Goal: Task Accomplishment & Management: Manage account settings

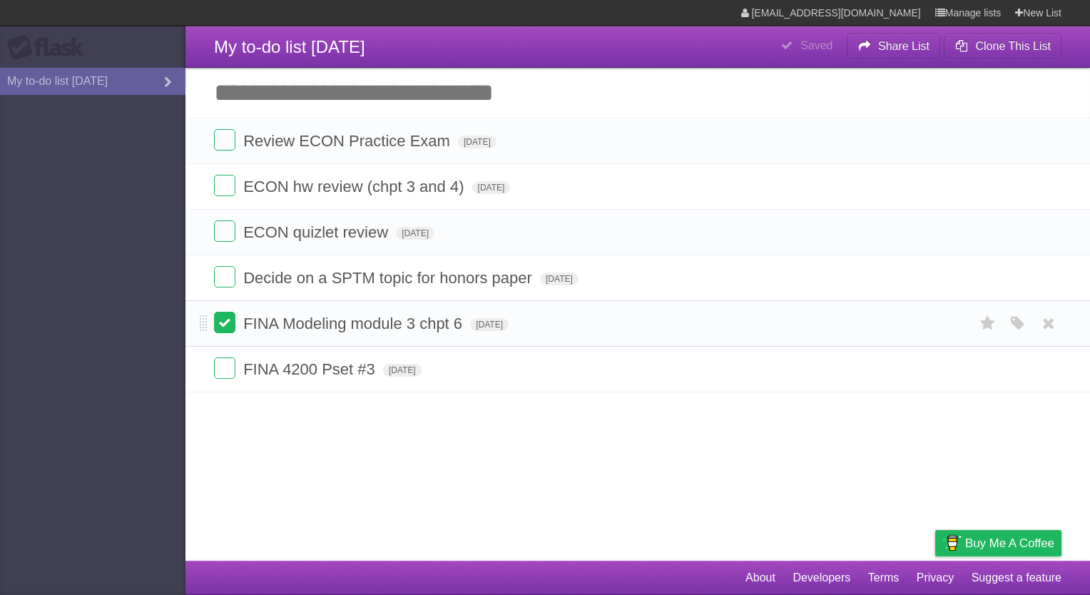
click at [223, 322] on label at bounding box center [224, 322] width 21 height 21
click at [579, 278] on span "[DATE]" at bounding box center [559, 279] width 39 height 13
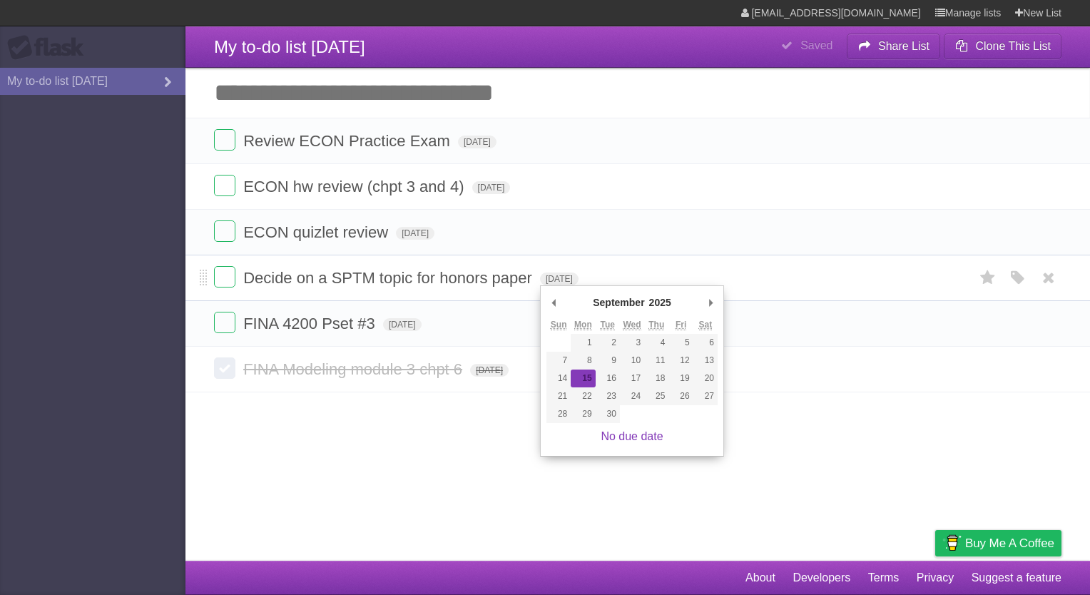
click at [551, 271] on form "Decide on a SPTM topic for honors paper [DATE] White Red Blue Green Purple Oran…" at bounding box center [638, 278] width 848 height 24
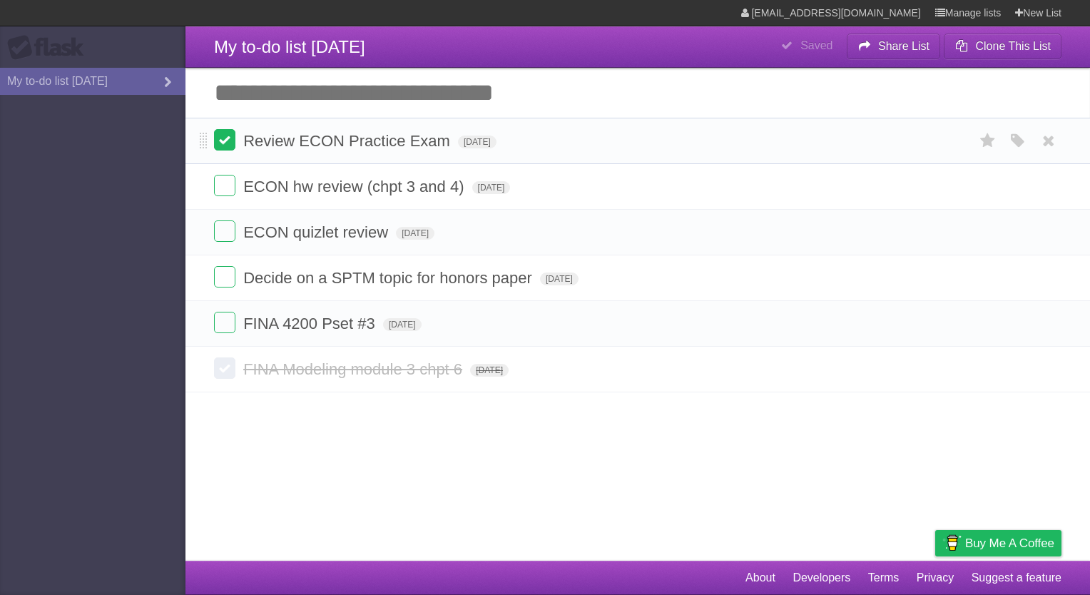
click at [215, 133] on label at bounding box center [224, 139] width 21 height 21
click at [225, 188] on label at bounding box center [224, 185] width 21 height 21
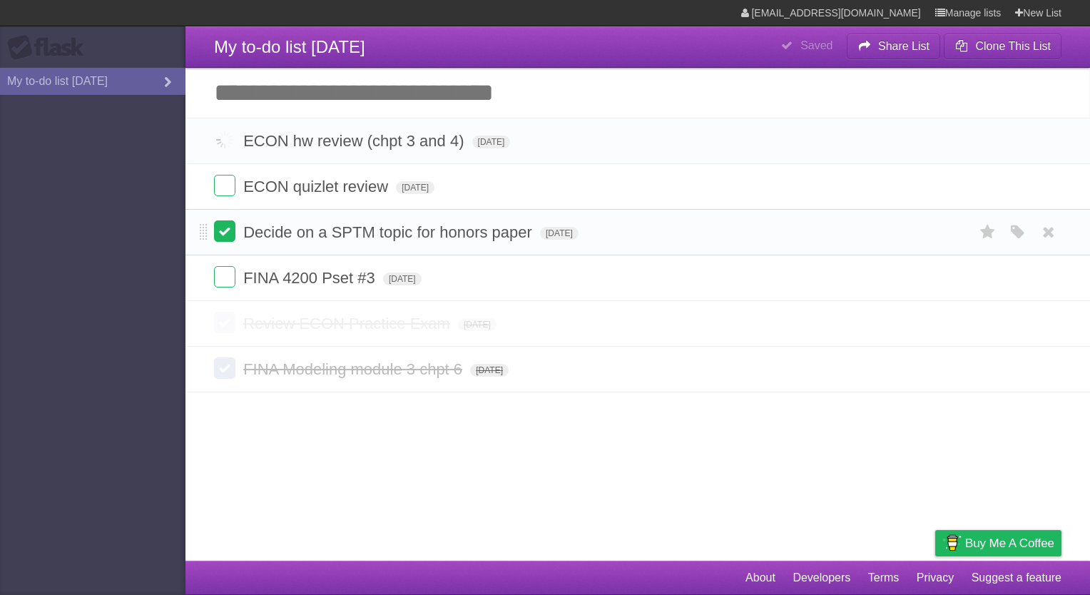
click at [226, 230] on label at bounding box center [224, 230] width 21 height 21
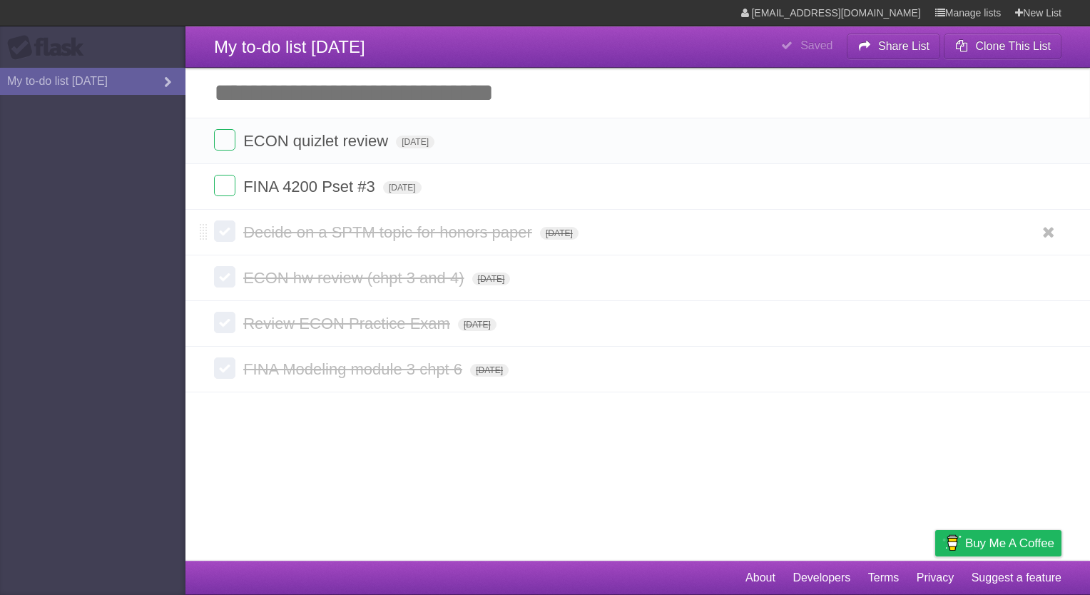
click at [225, 234] on label at bounding box center [224, 230] width 21 height 21
click at [226, 141] on label at bounding box center [224, 139] width 21 height 21
click at [315, 78] on input "Add another task" at bounding box center [638, 93] width 905 height 50
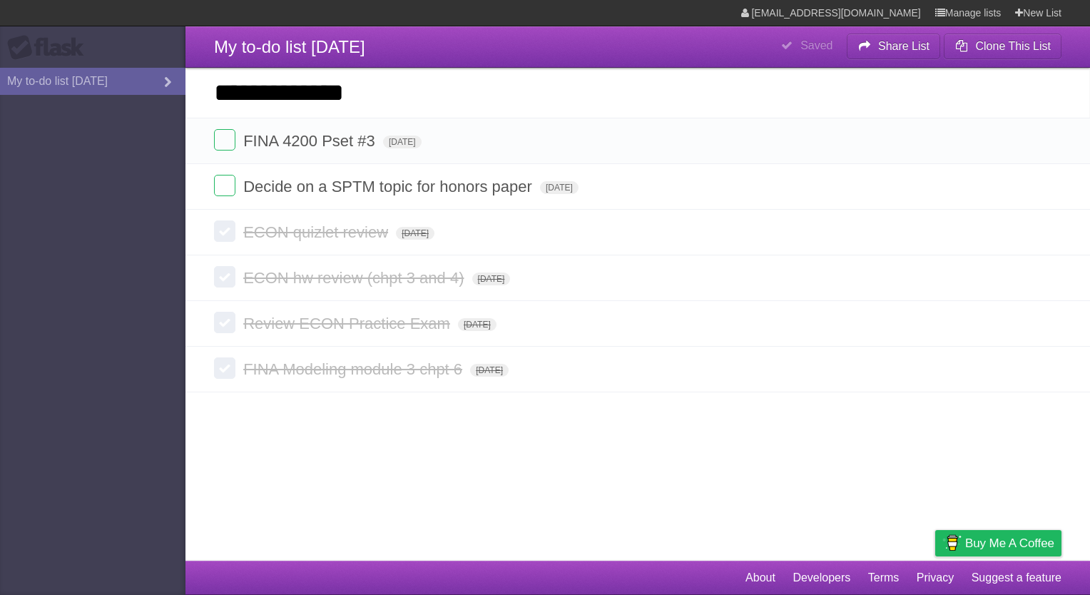
type input "**********"
click input "*********" at bounding box center [0, 0] width 0 height 0
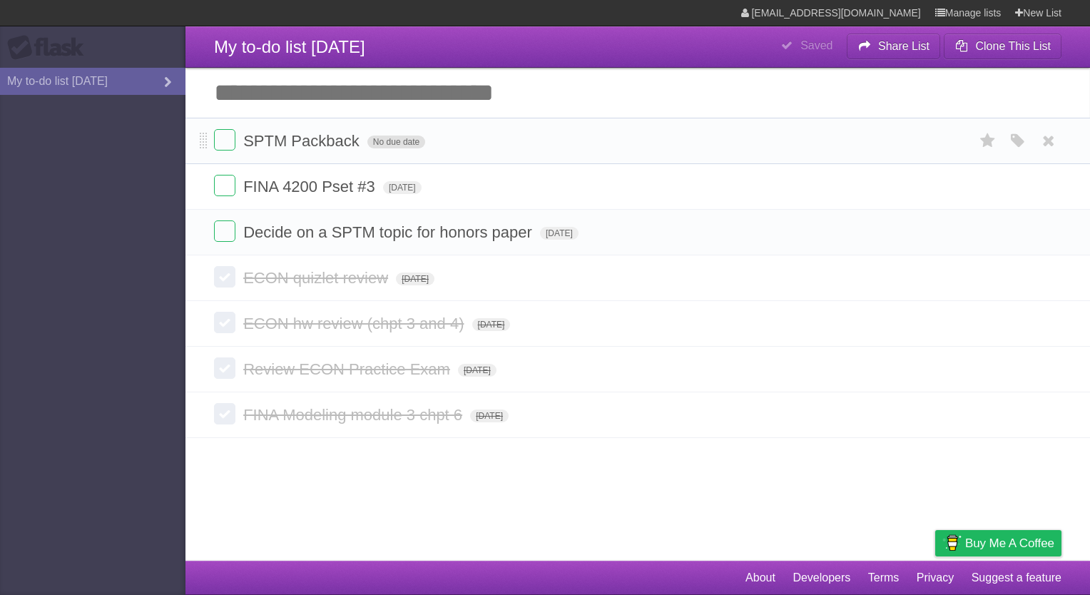
click at [392, 143] on span "No due date" at bounding box center [396, 142] width 58 height 13
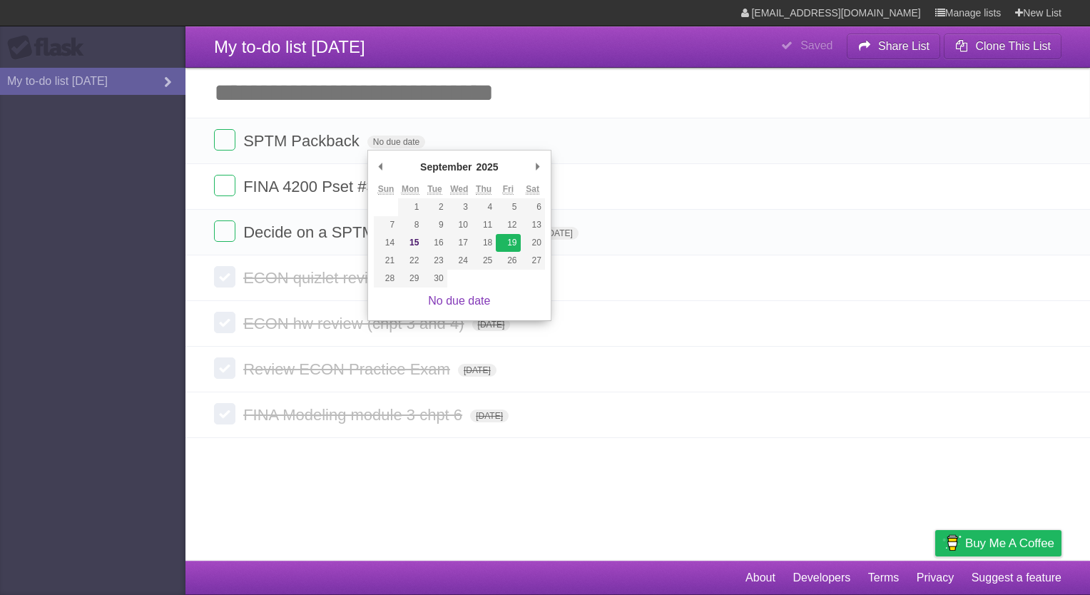
type span "[DATE]"
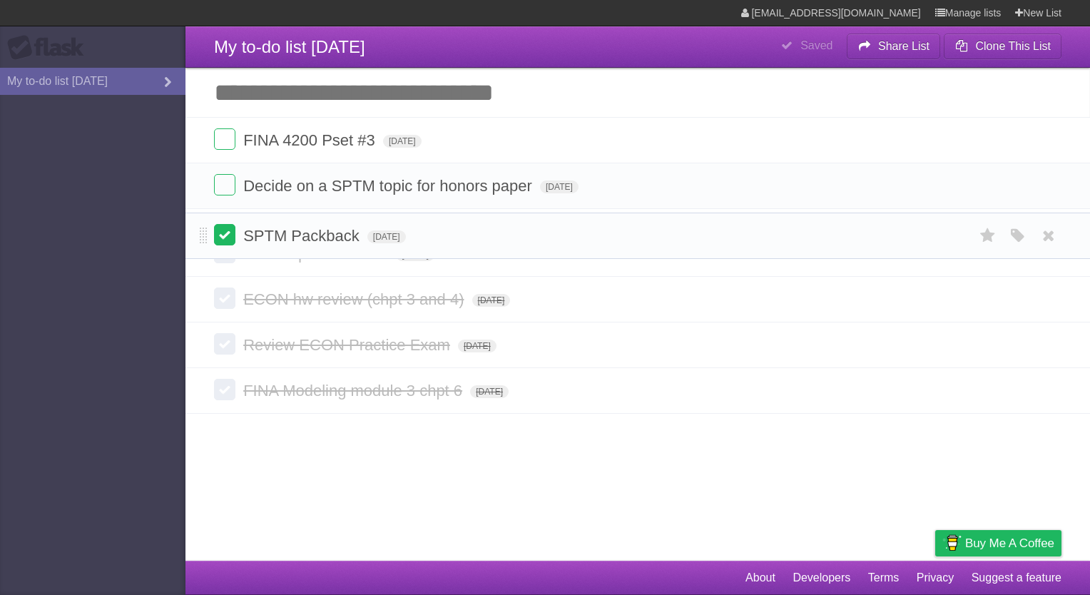
drag, startPoint x: 204, startPoint y: 141, endPoint x: 225, endPoint y: 226, distance: 87.6
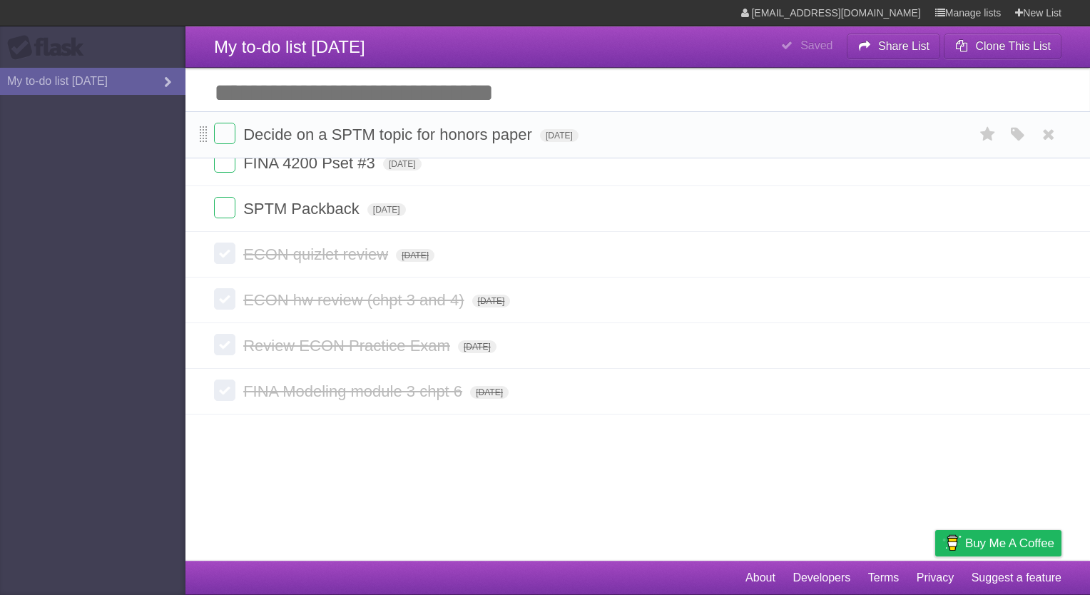
drag, startPoint x: 203, startPoint y: 187, endPoint x: 203, endPoint y: 134, distance: 52.8
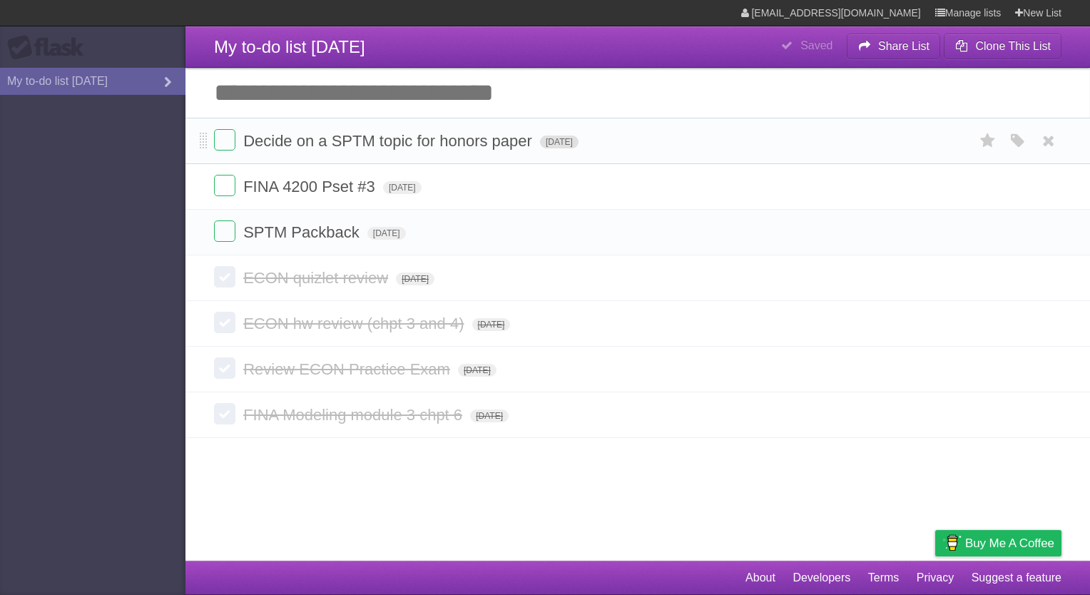
click at [577, 141] on span "[DATE]" at bounding box center [559, 142] width 39 height 13
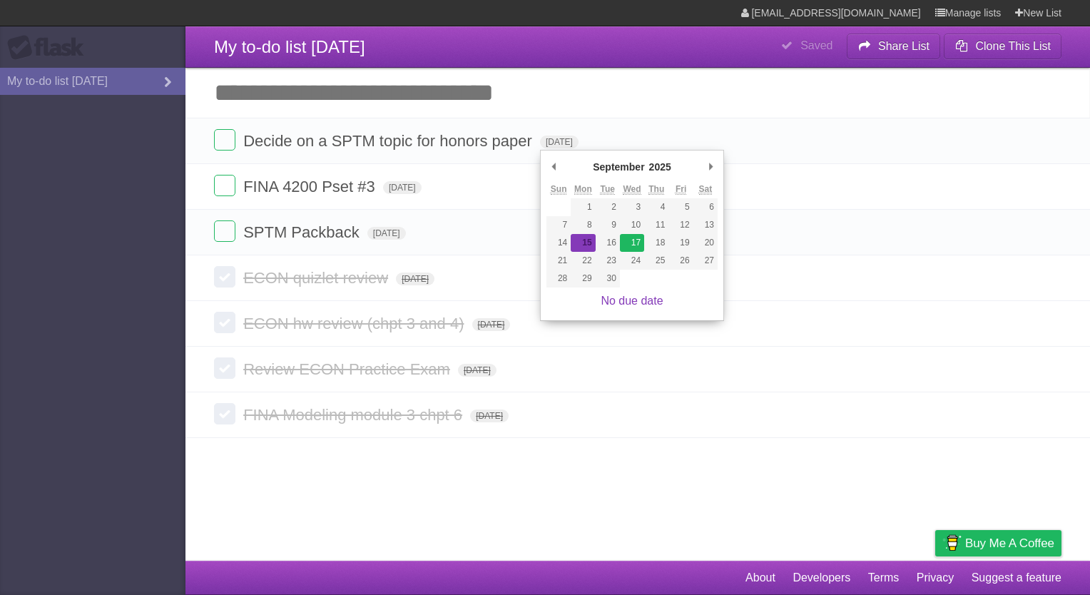
type span "[DATE]"
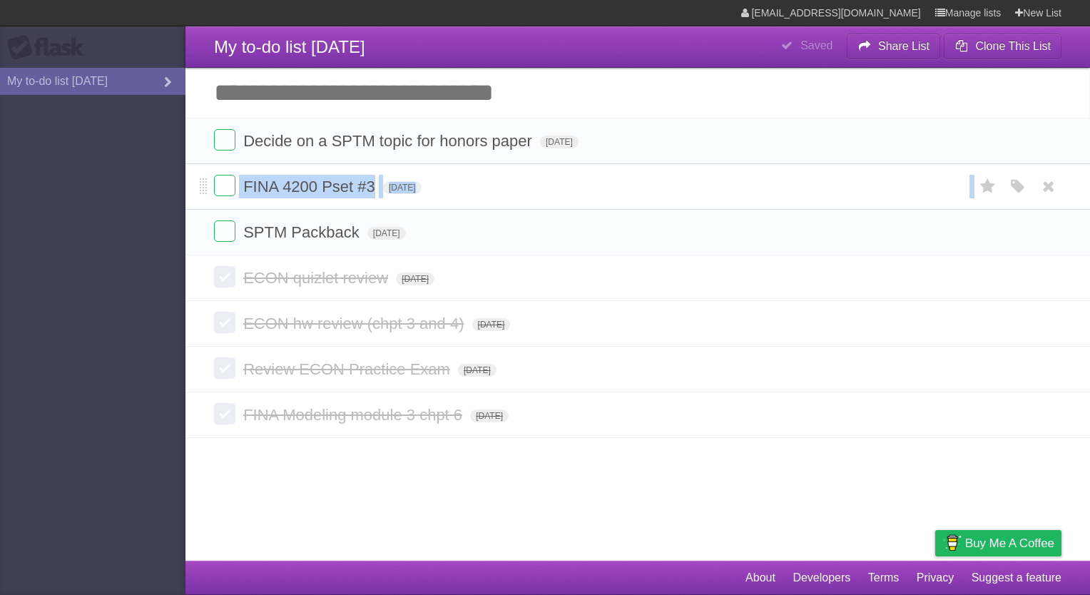
drag, startPoint x: 208, startPoint y: 230, endPoint x: 208, endPoint y: 188, distance: 42.1
click at [208, 188] on ul "Decide on a SPTM topic for honors paper [DATE] White Red Blue Green Purple Oran…" at bounding box center [638, 187] width 905 height 138
drag, startPoint x: 208, startPoint y: 188, endPoint x: 146, endPoint y: 280, distance: 111.6
click at [146, 280] on aside "Flask My to-do list [DATE]" at bounding box center [93, 297] width 186 height 595
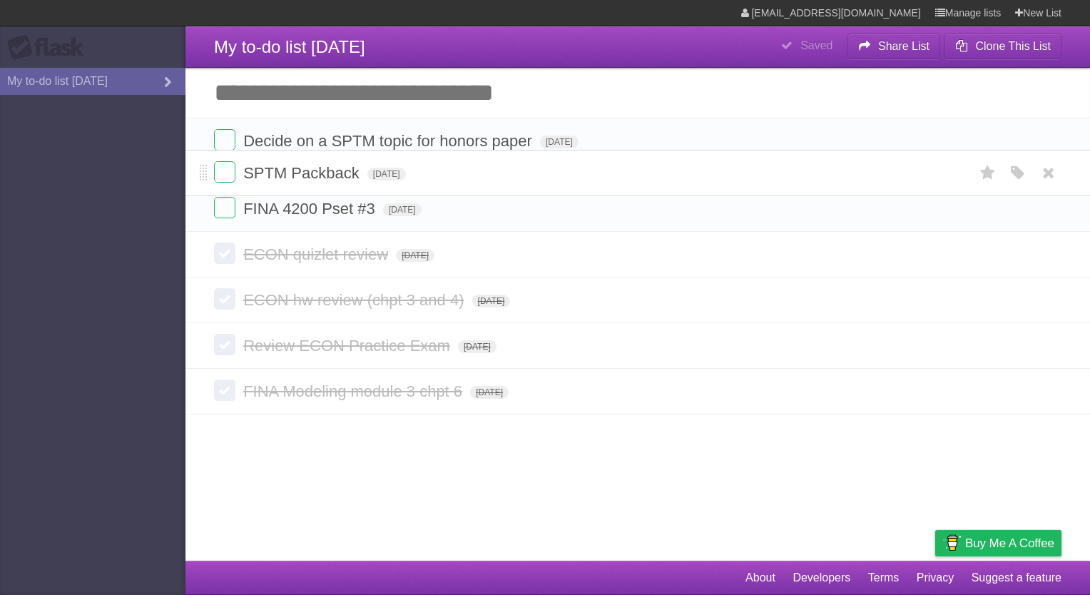
drag, startPoint x: 205, startPoint y: 233, endPoint x: 202, endPoint y: 176, distance: 57.2
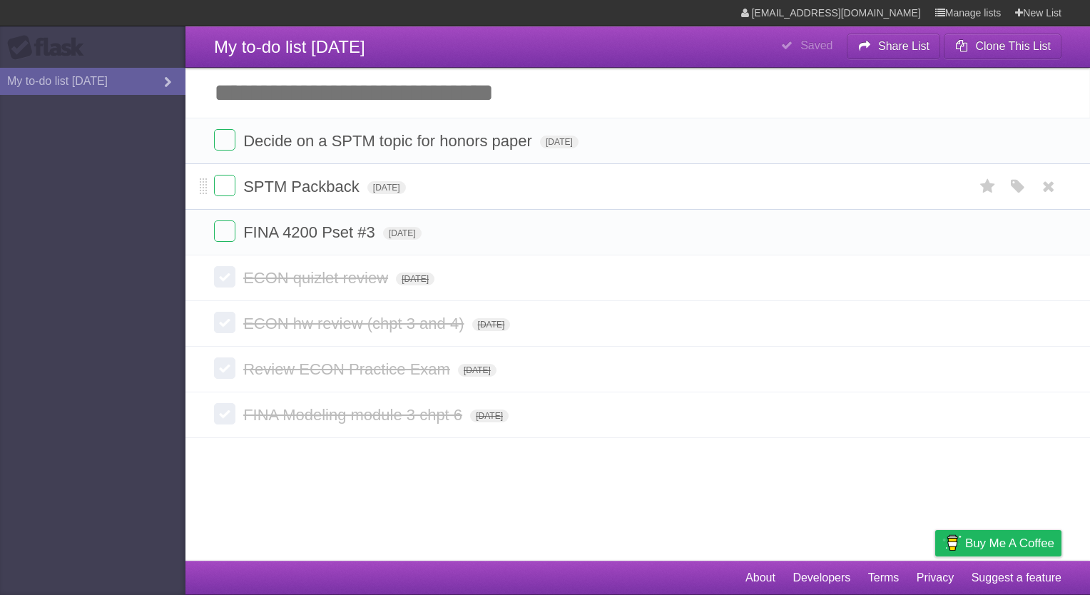
click at [333, 181] on span "SPTM Packback" at bounding box center [303, 187] width 120 height 18
type input "**********"
